Goal: Obtain resource: Obtain resource

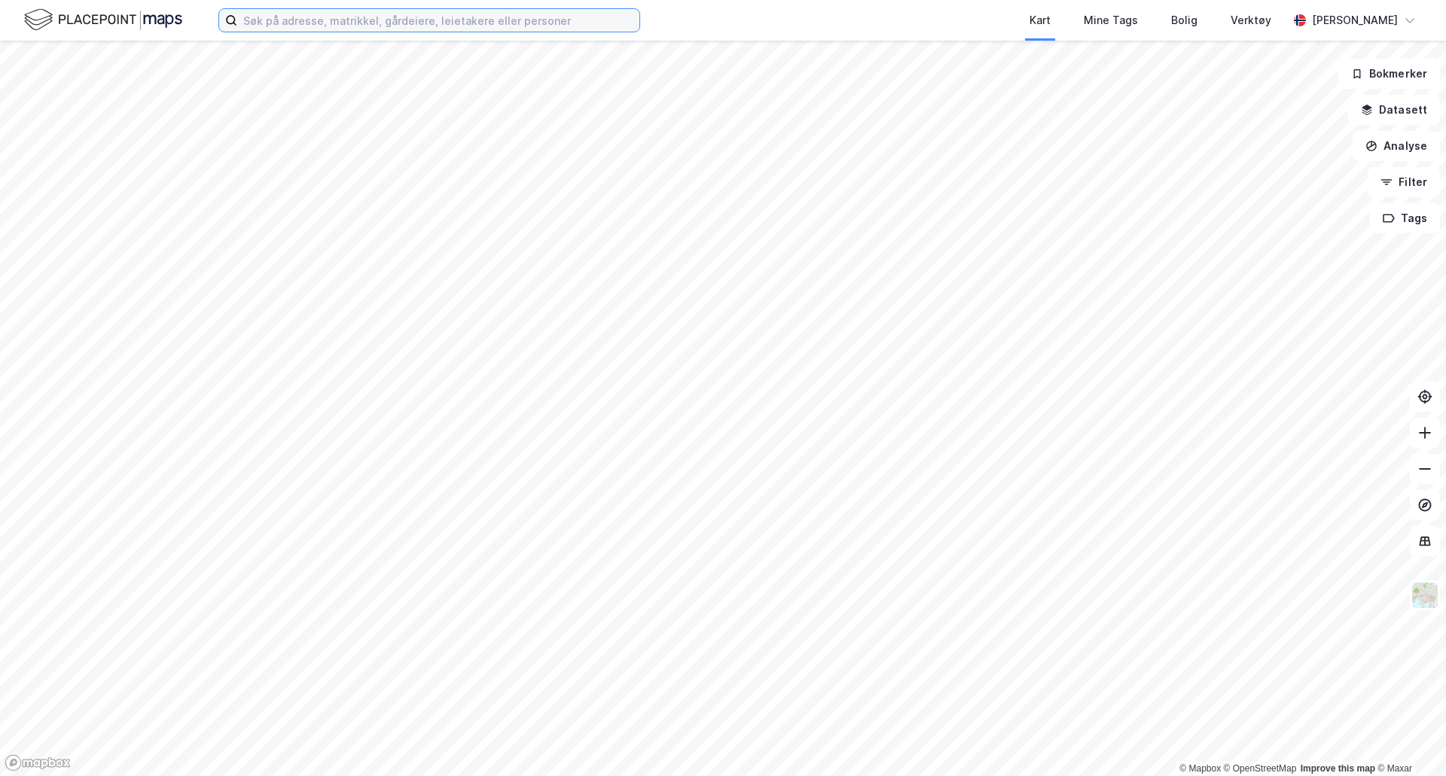
click at [323, 23] on input at bounding box center [438, 20] width 402 height 23
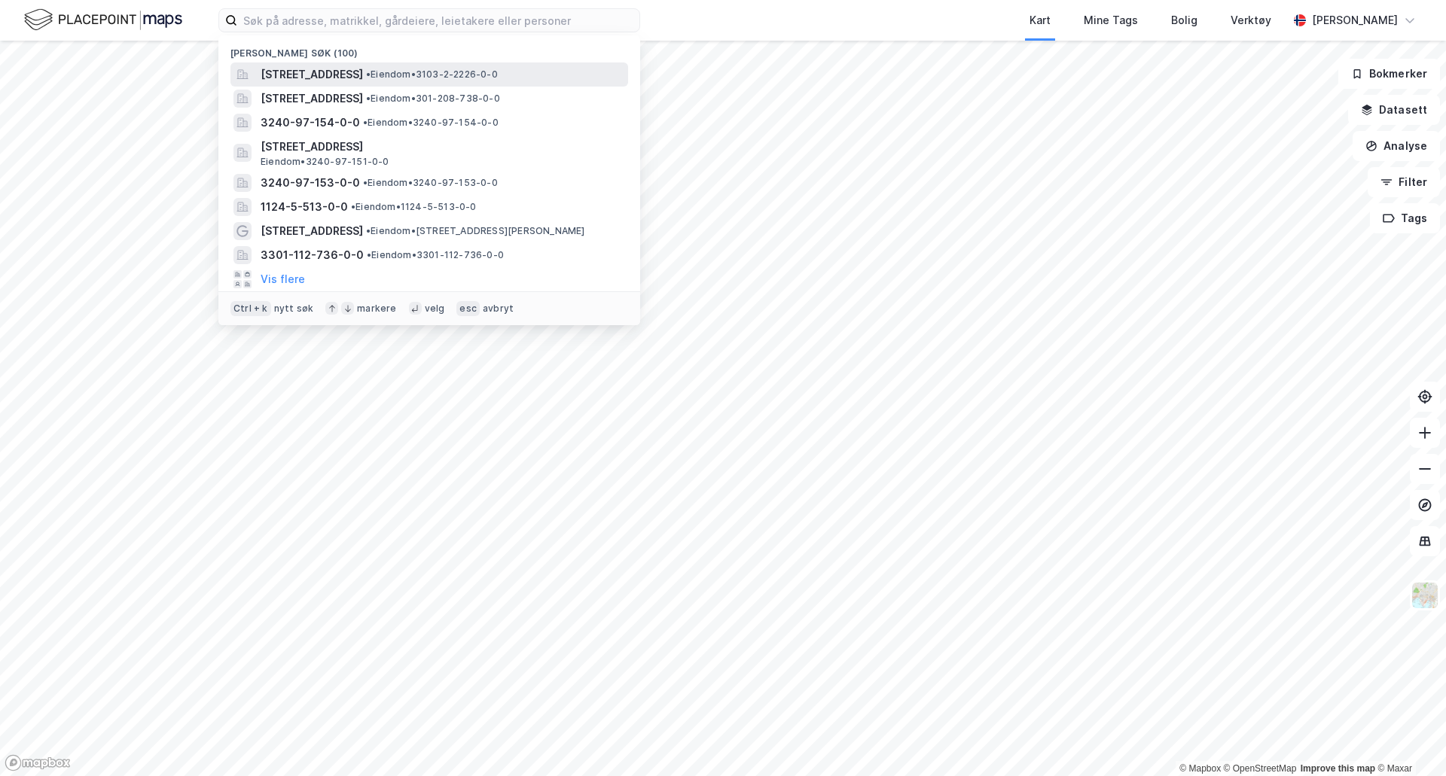
click at [345, 72] on span "[STREET_ADDRESS]" at bounding box center [312, 75] width 102 height 18
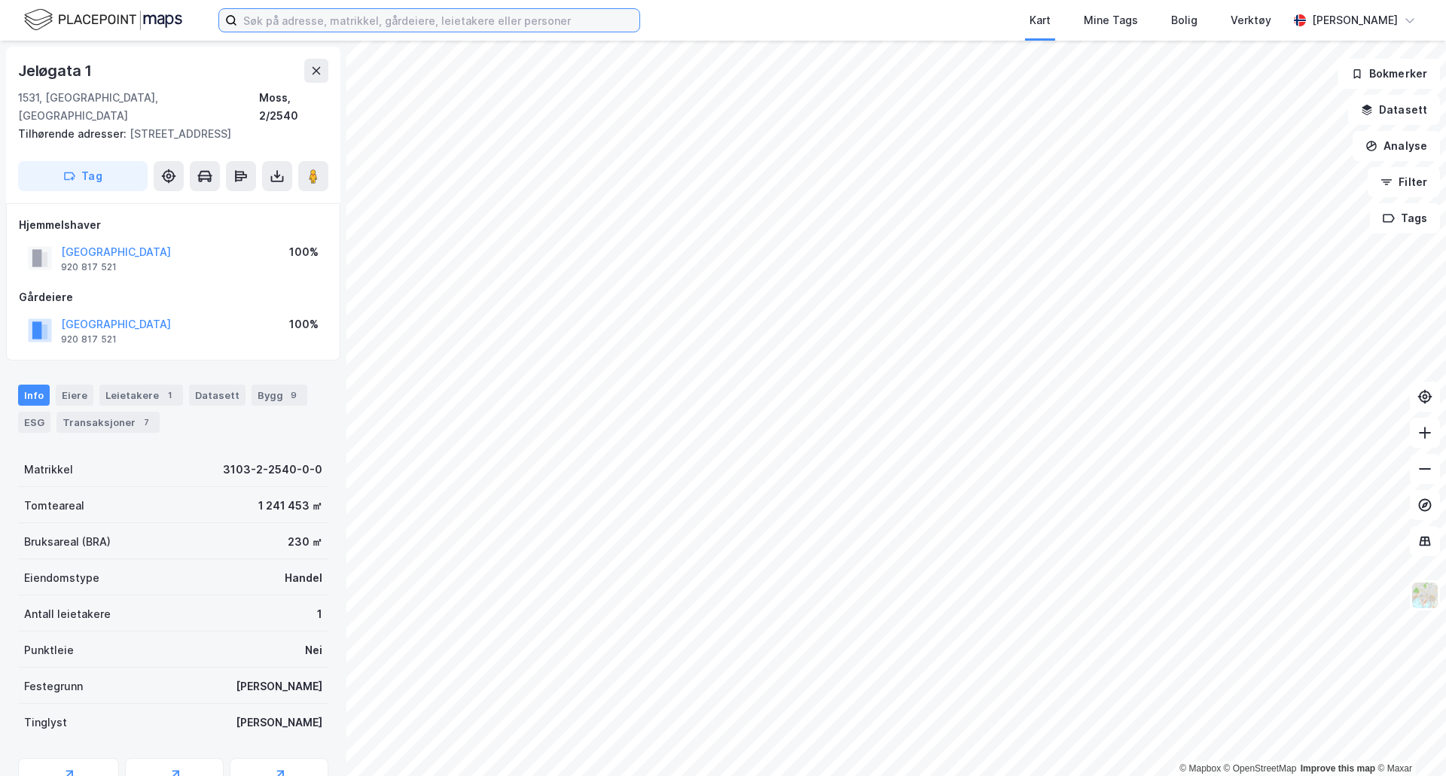
click at [336, 21] on input at bounding box center [438, 20] width 402 height 23
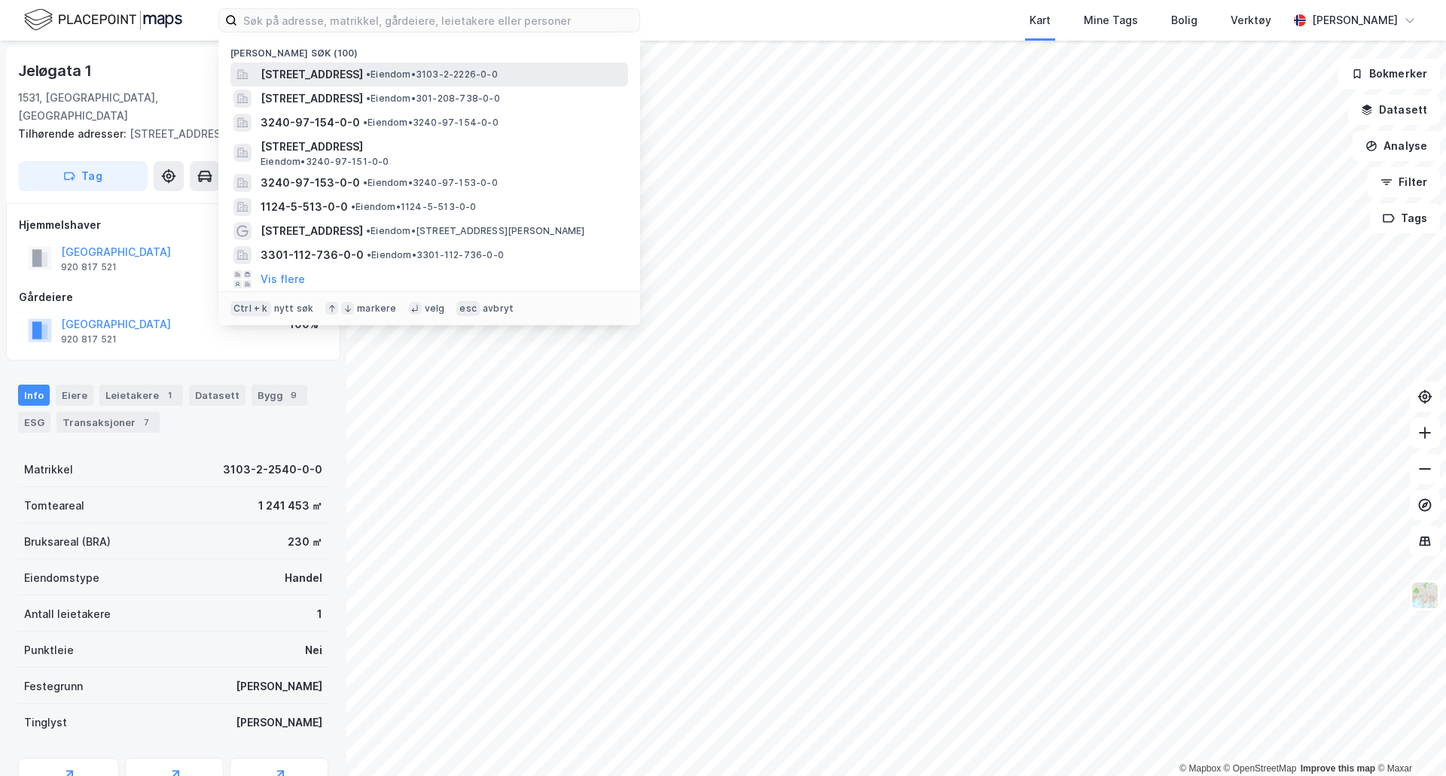
click at [342, 72] on span "[STREET_ADDRESS]" at bounding box center [312, 75] width 102 height 18
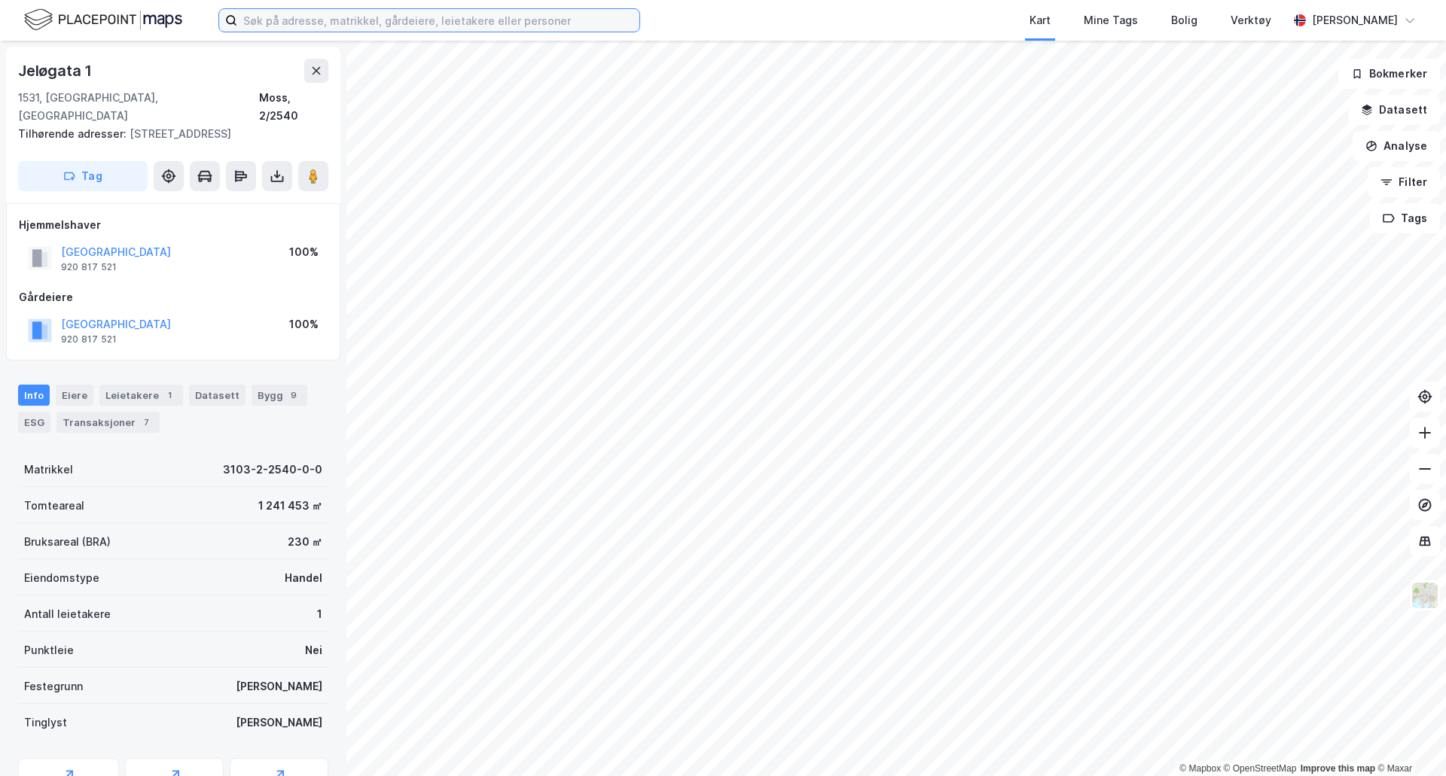
click at [370, 17] on input at bounding box center [438, 20] width 402 height 23
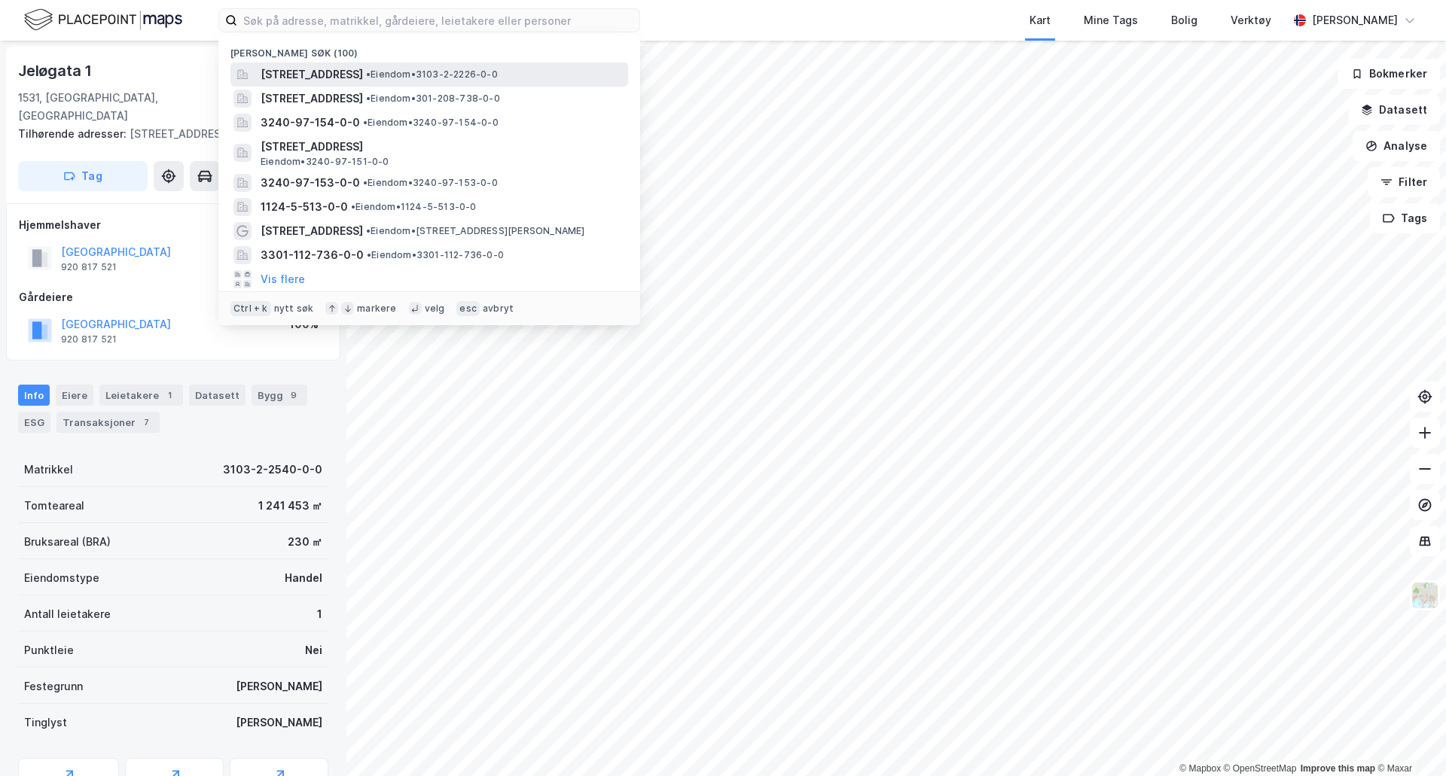
click at [363, 75] on span "[STREET_ADDRESS]" at bounding box center [312, 75] width 102 height 18
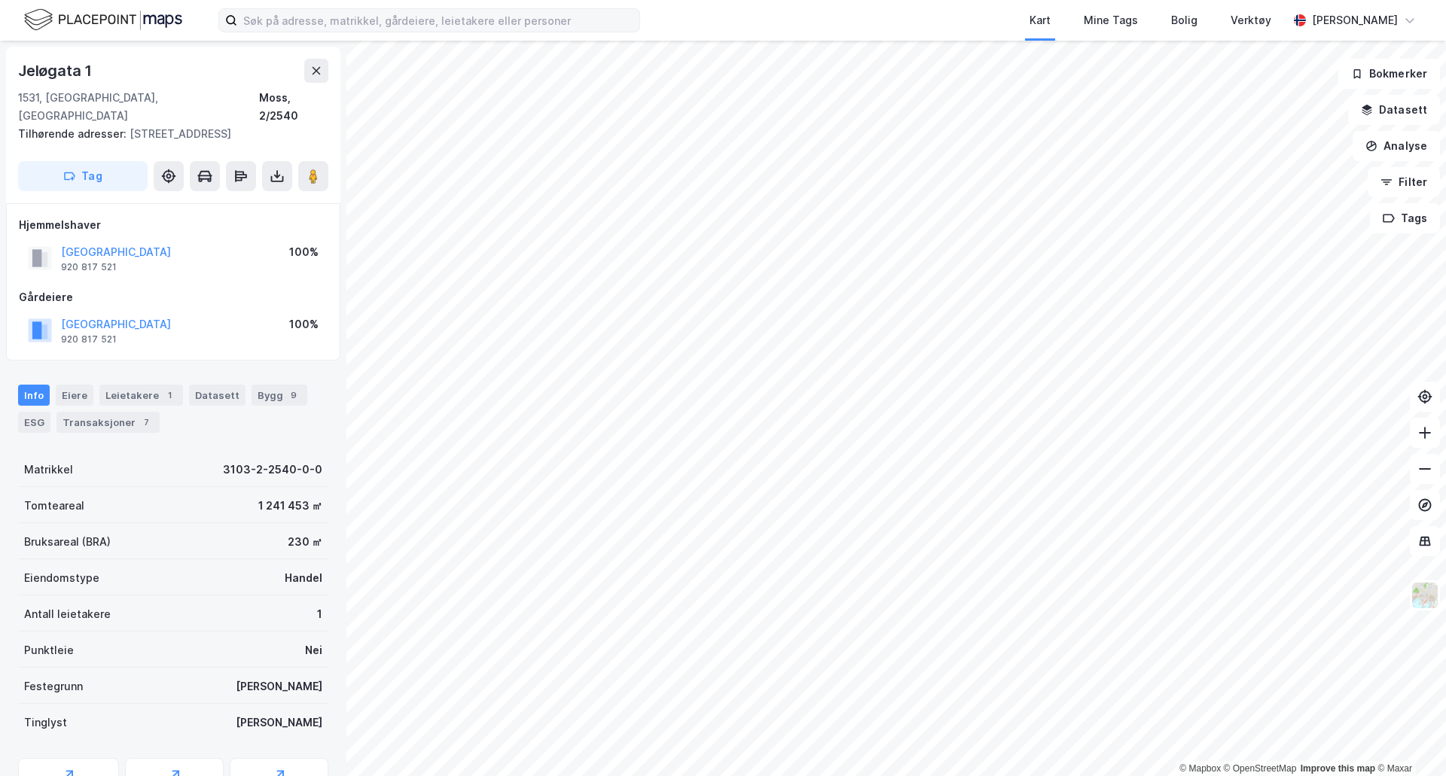
click at [500, 32] on label at bounding box center [429, 20] width 422 height 24
click at [500, 32] on input at bounding box center [438, 20] width 402 height 23
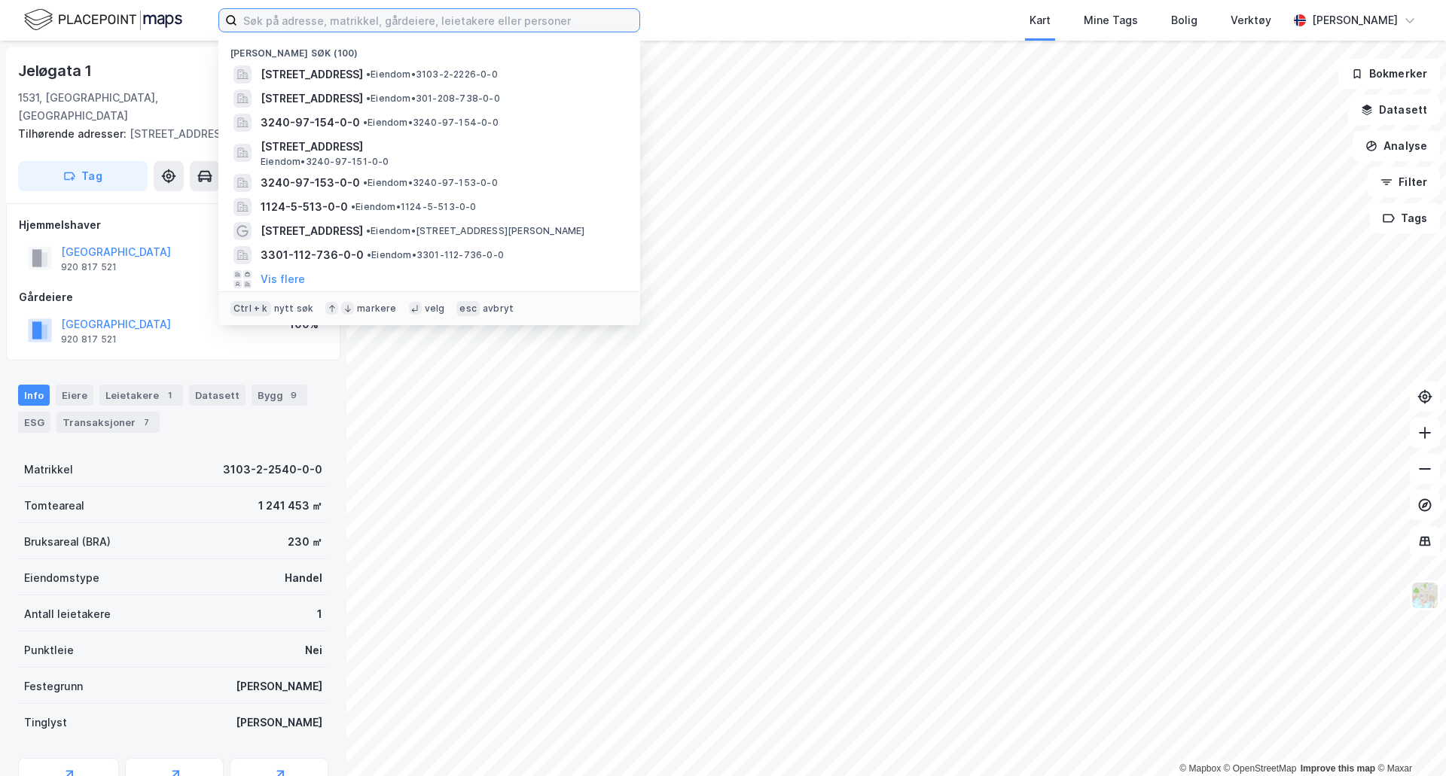
click at [492, 27] on input at bounding box center [438, 20] width 402 height 23
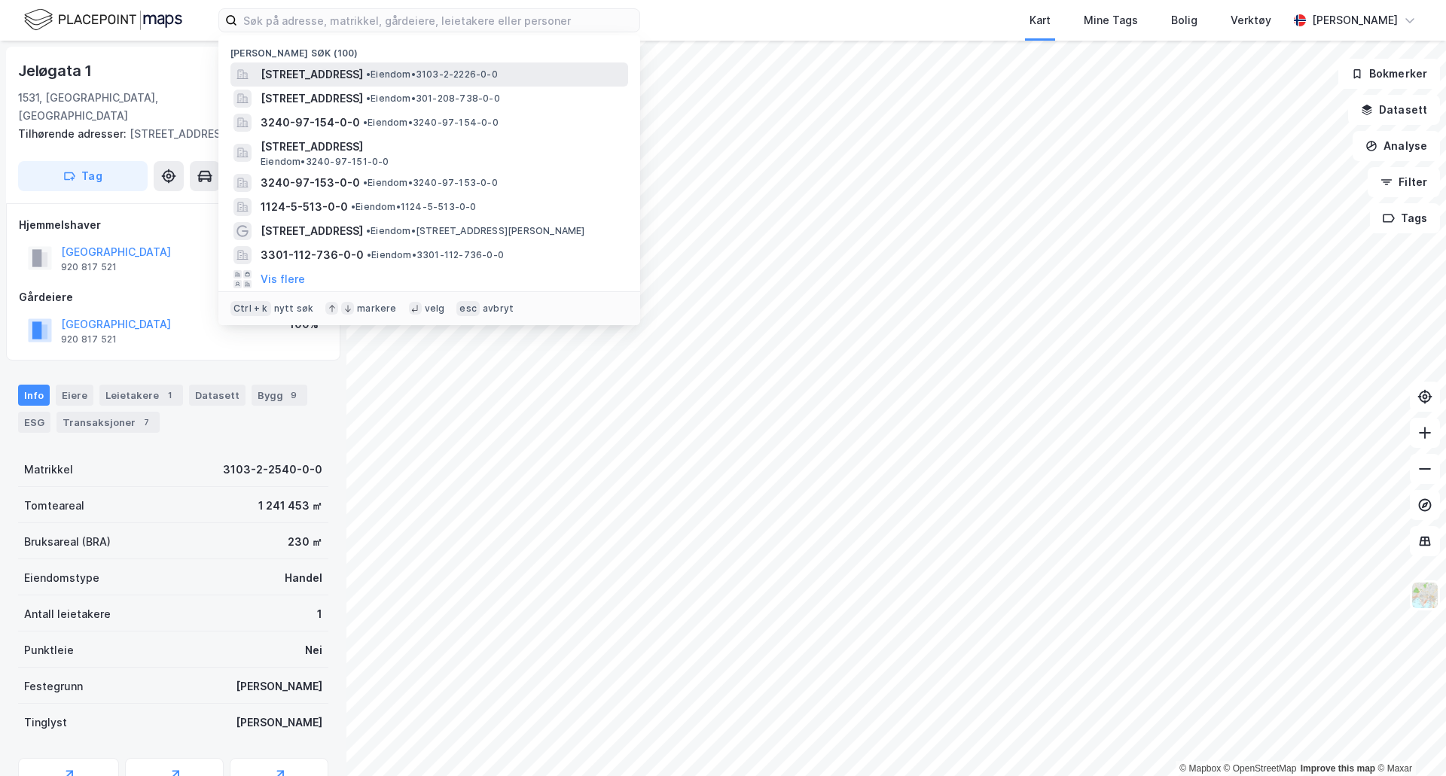
click at [370, 74] on span "•" at bounding box center [368, 74] width 5 height 11
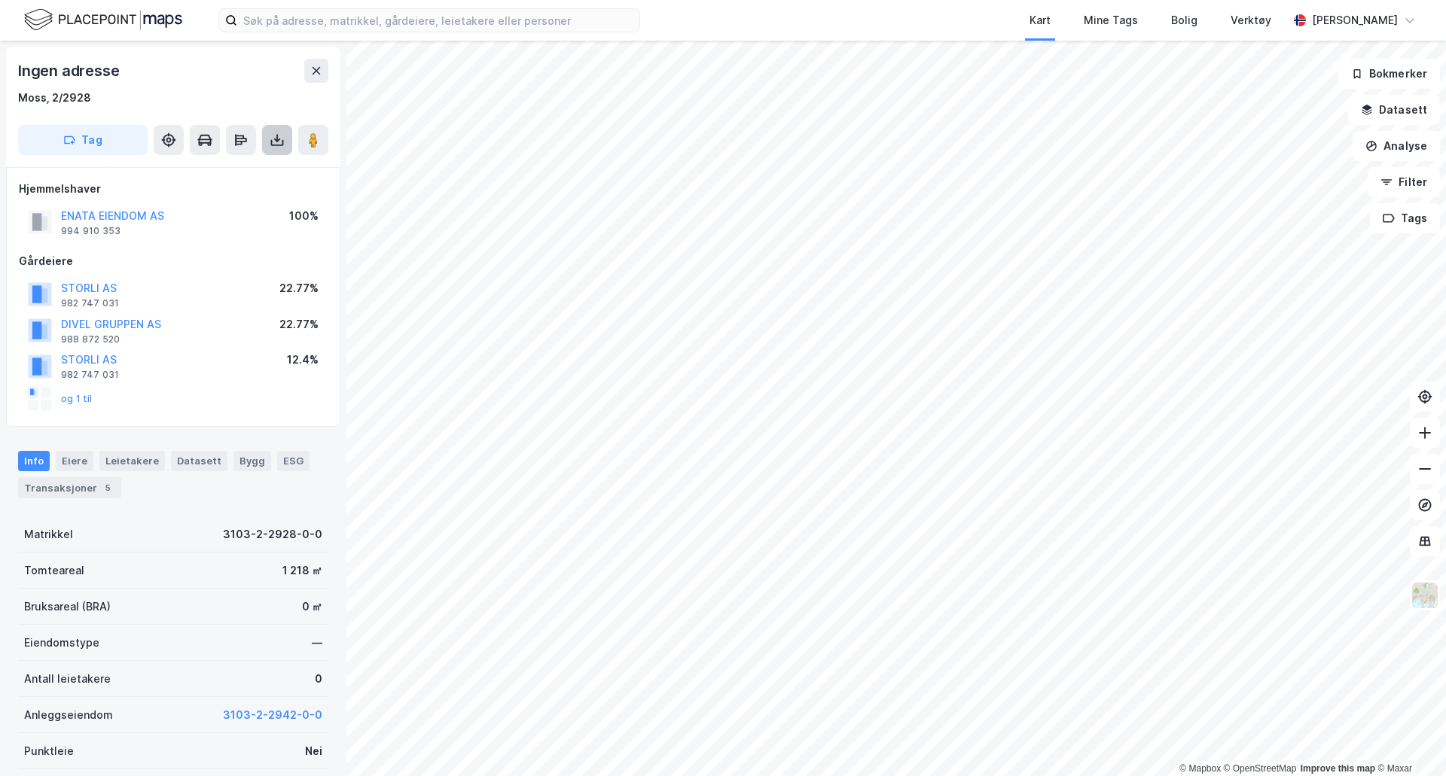
click at [281, 142] on icon at bounding box center [277, 140] width 15 height 15
click at [261, 169] on div "Last ned grunnbok" at bounding box center [212, 170] width 160 height 24
drag, startPoint x: 102, startPoint y: 95, endPoint x: 56, endPoint y: 103, distance: 45.9
click at [56, 103] on div "Moss, 2/2928" at bounding box center [173, 98] width 310 height 18
click at [116, 104] on div "Moss, 2/2928" at bounding box center [173, 98] width 310 height 18
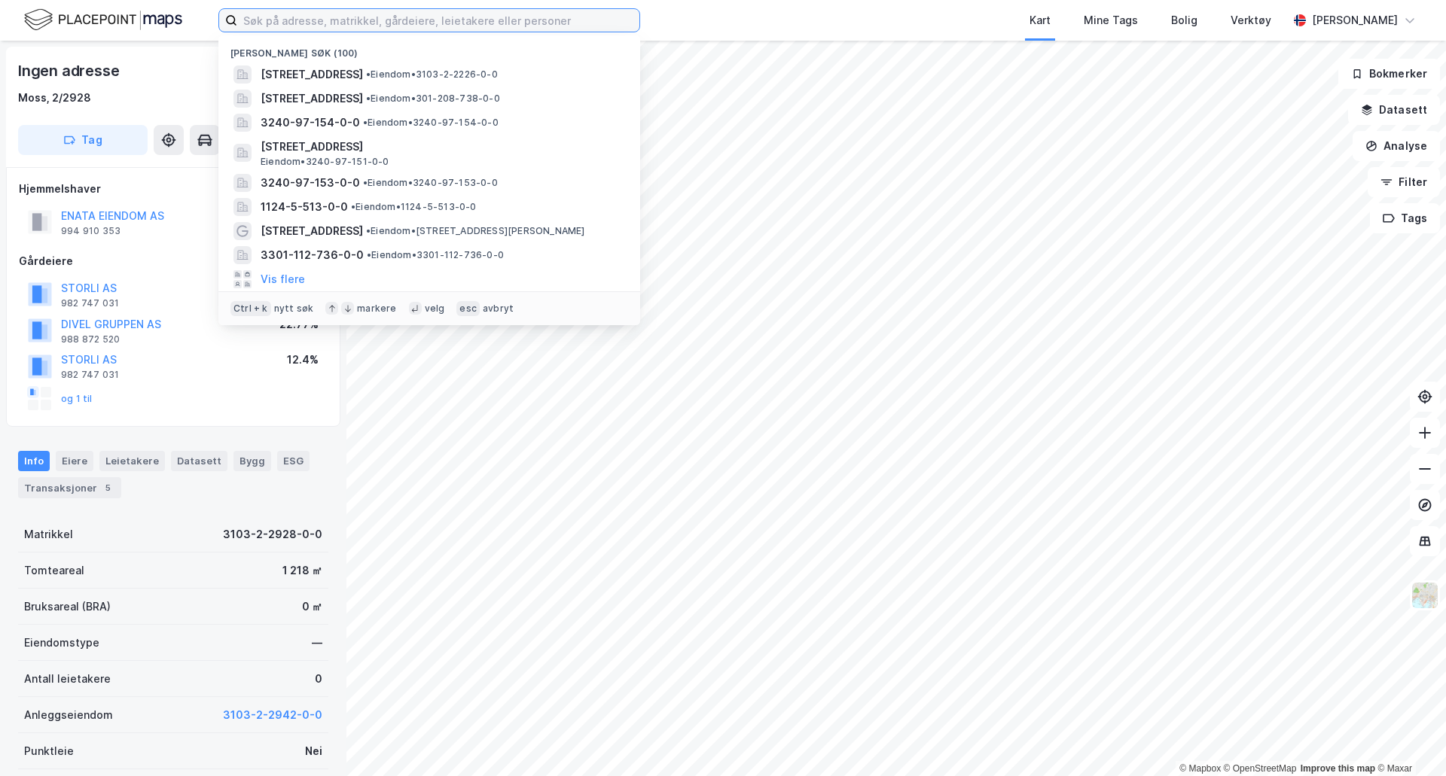
click at [314, 23] on input at bounding box center [438, 20] width 402 height 23
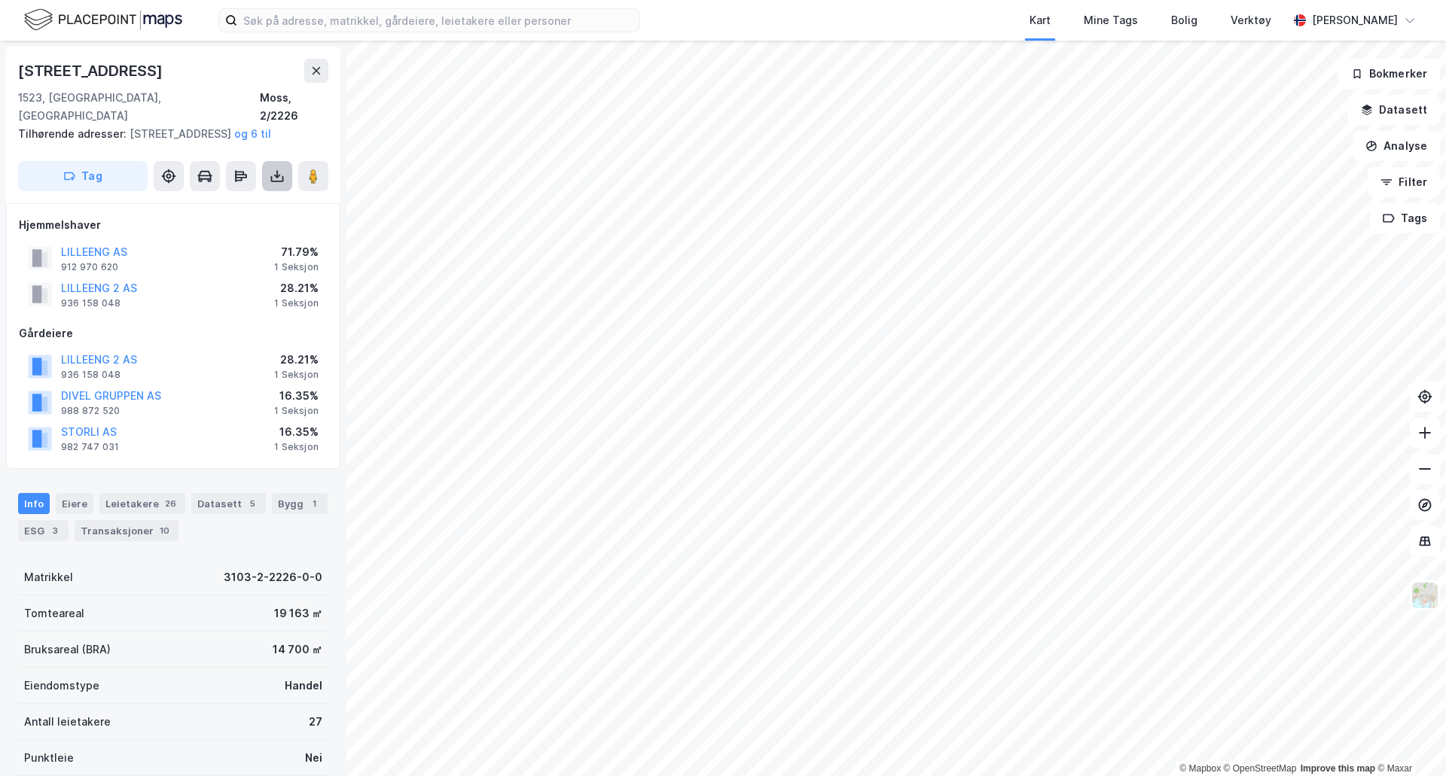
click at [275, 184] on button at bounding box center [277, 176] width 30 height 30
click at [72, 508] on div "Eiere" at bounding box center [75, 503] width 38 height 21
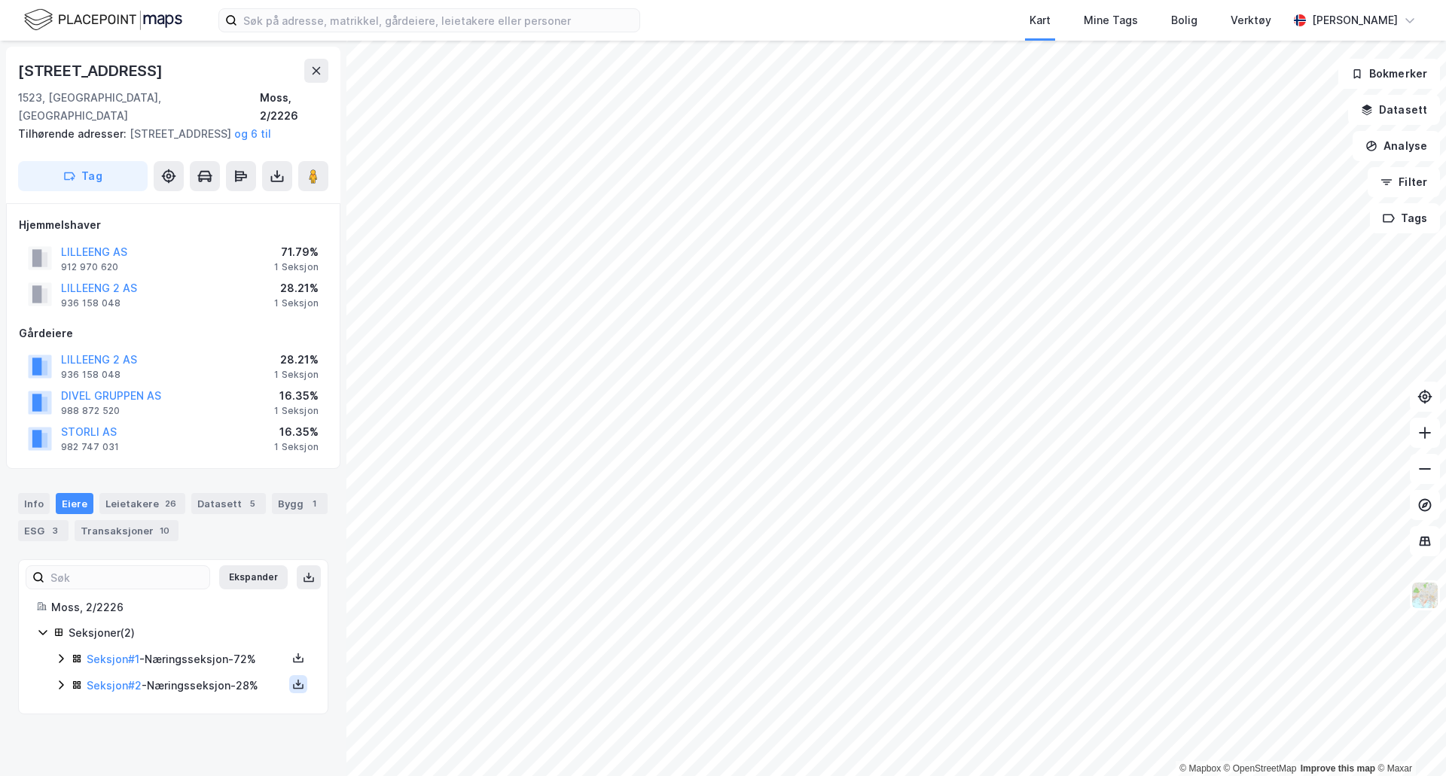
click at [292, 681] on icon at bounding box center [298, 684] width 12 height 12
click at [237, 638] on div "Grunnbok" at bounding box center [215, 639] width 133 height 36
click at [17, 504] on div "Info [PERSON_NAME] 26 Datasett 5 Bygg 1 ESG 3 Transaksjoner 10" at bounding box center [173, 511] width 346 height 72
click at [23, 506] on div "Info" at bounding box center [34, 503] width 32 height 21
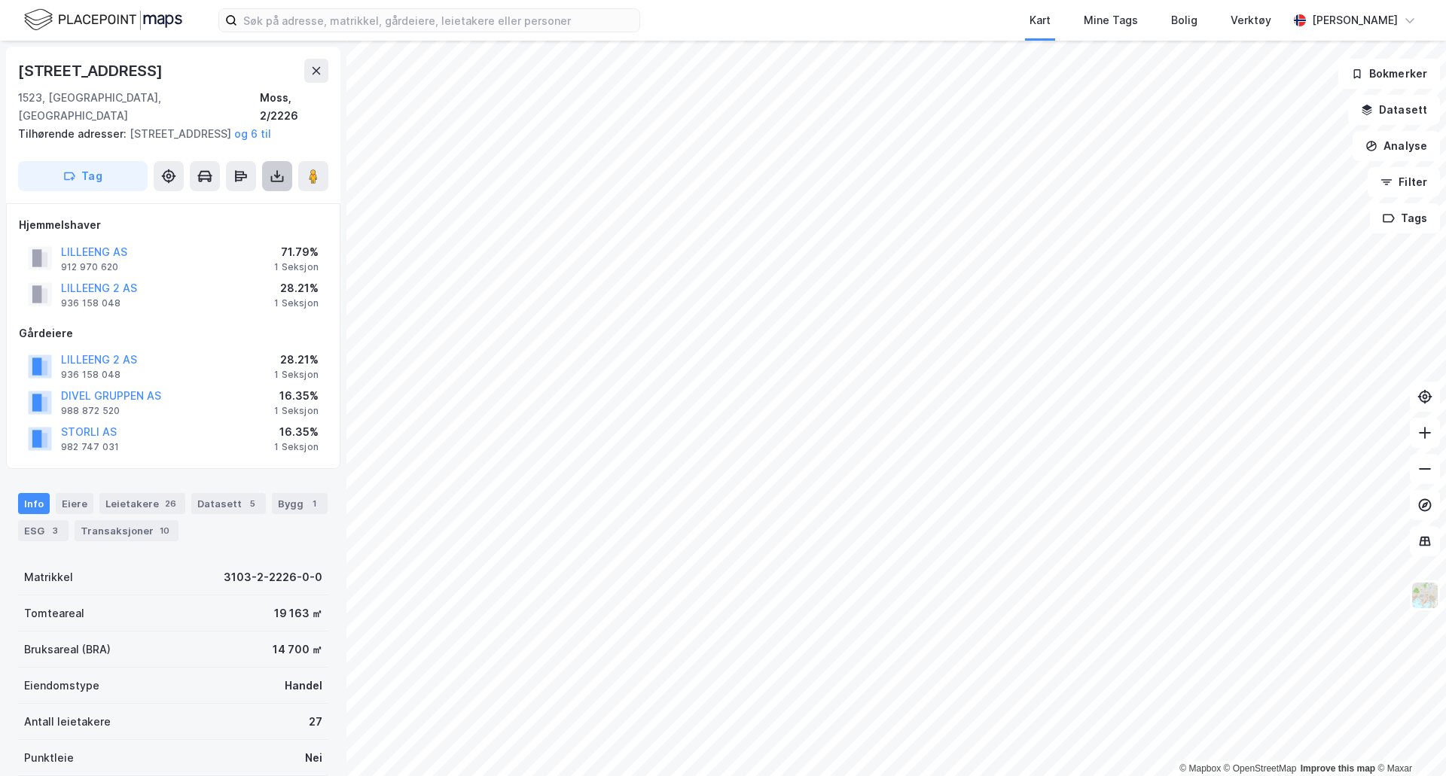
click at [278, 173] on icon at bounding box center [277, 176] width 15 height 15
click at [224, 207] on div "Last ned grunnbok" at bounding box center [202, 206] width 87 height 12
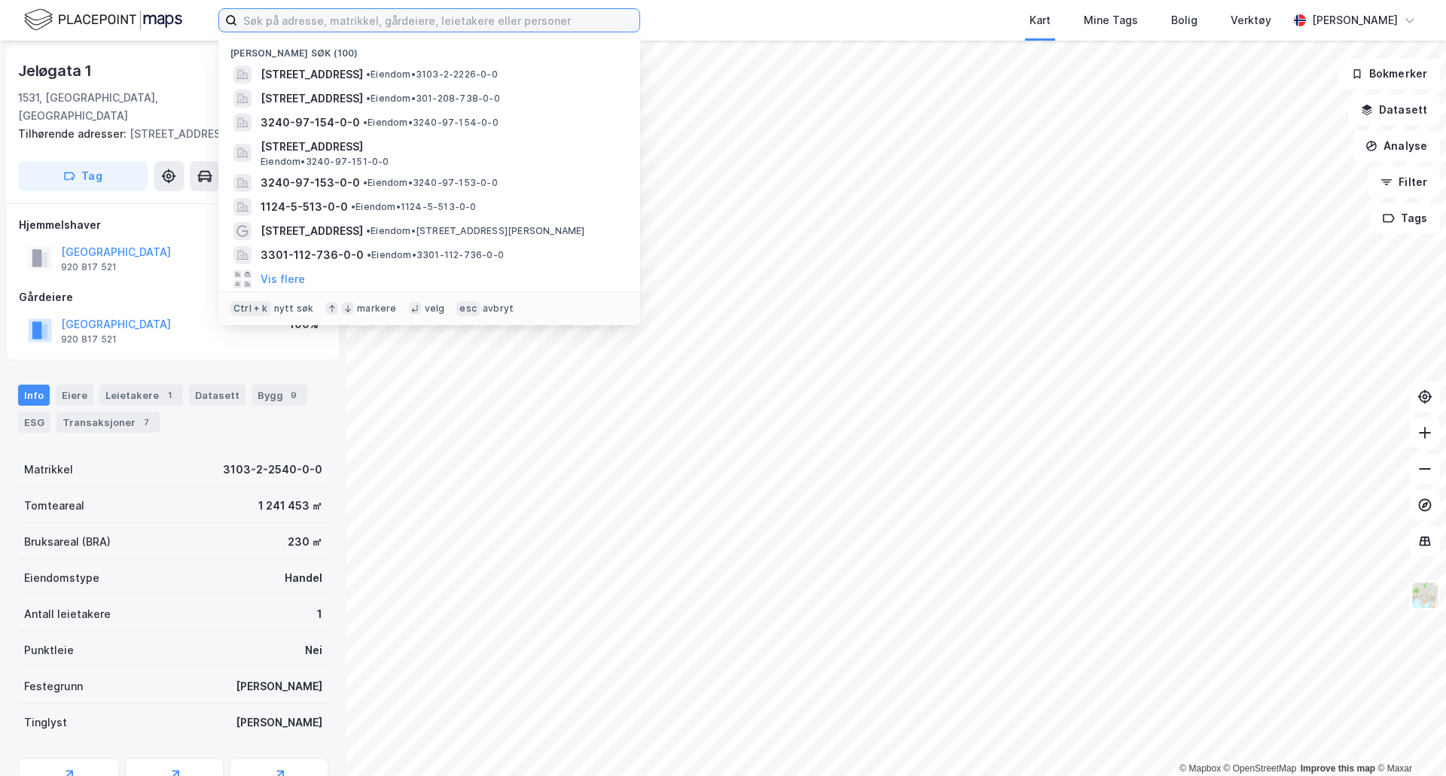
click at [348, 19] on input at bounding box center [438, 20] width 402 height 23
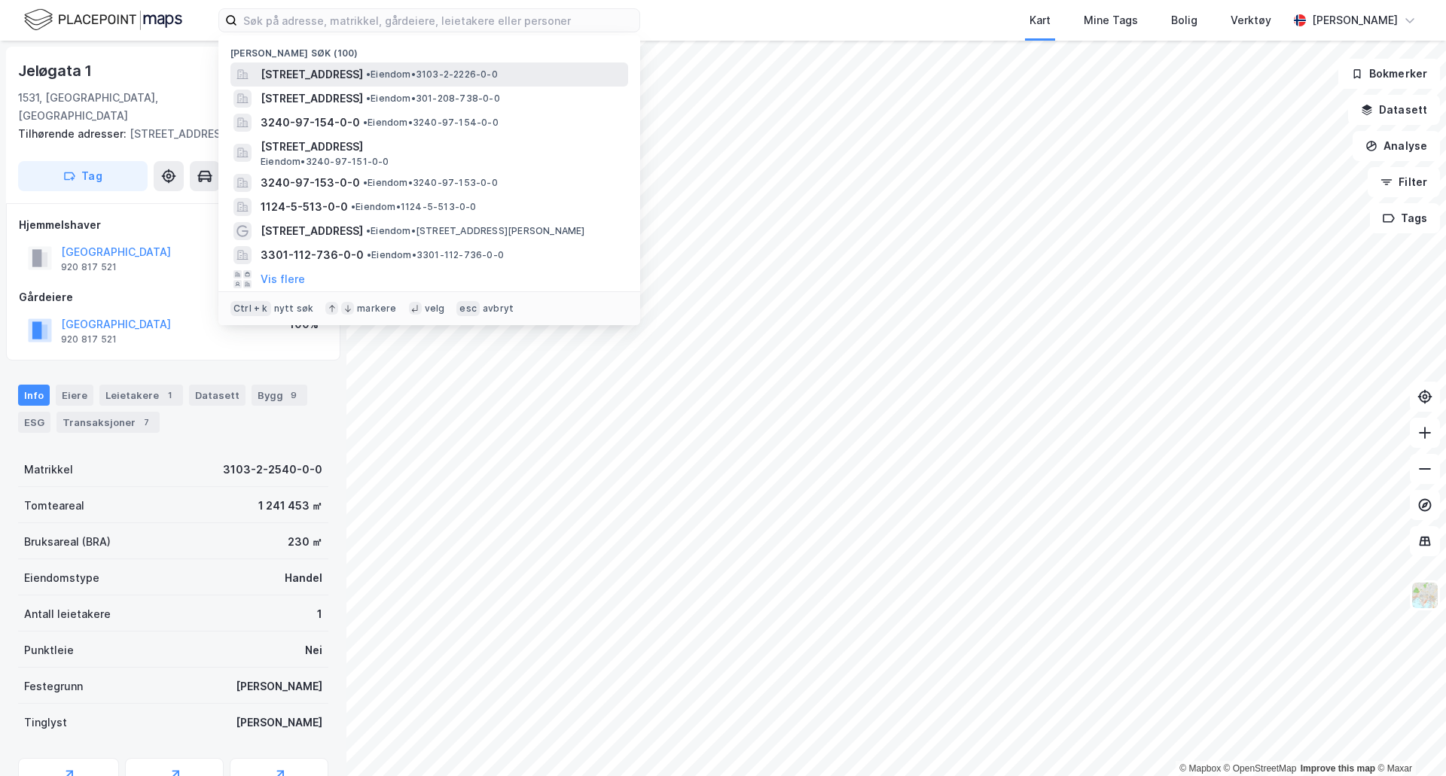
click at [354, 76] on span "[STREET_ADDRESS]" at bounding box center [312, 75] width 102 height 18
